Goal: Navigation & Orientation: Go to known website

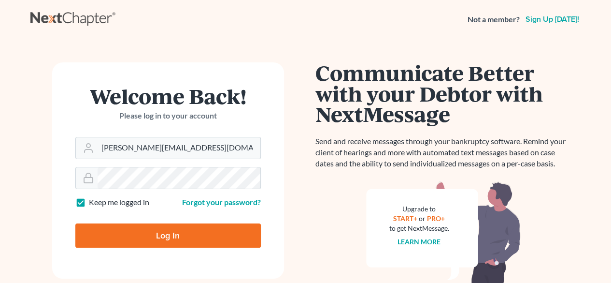
click at [133, 230] on input "Log In" at bounding box center [167, 235] width 185 height 24
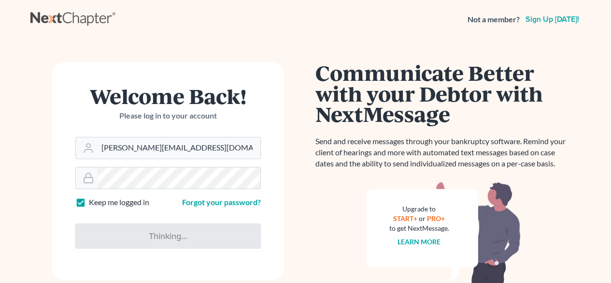
type input "Thinking..."
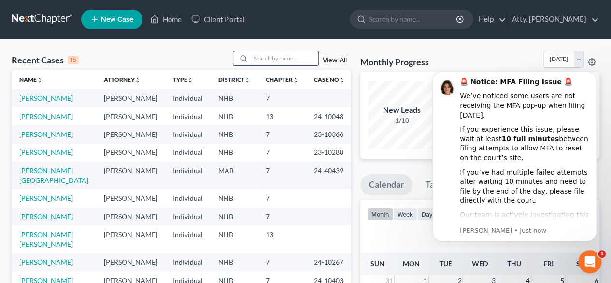
click at [280, 58] on input "search" at bounding box center [285, 58] width 68 height 14
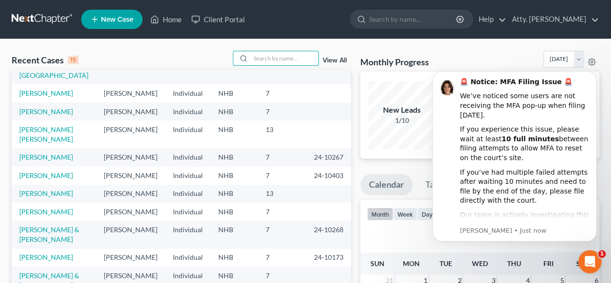
scroll to position [211, 0]
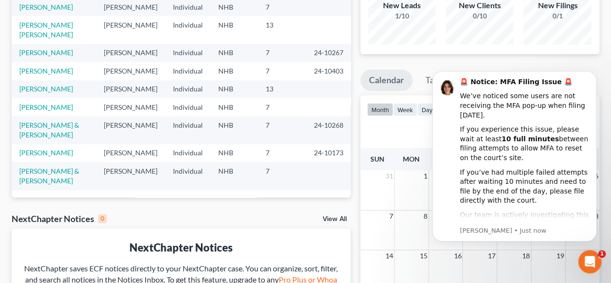
drag, startPoint x: 618, startPoint y: 65, endPoint x: 37, endPoint y: 142, distance: 586.1
